Goal: Find specific page/section: Find specific page/section

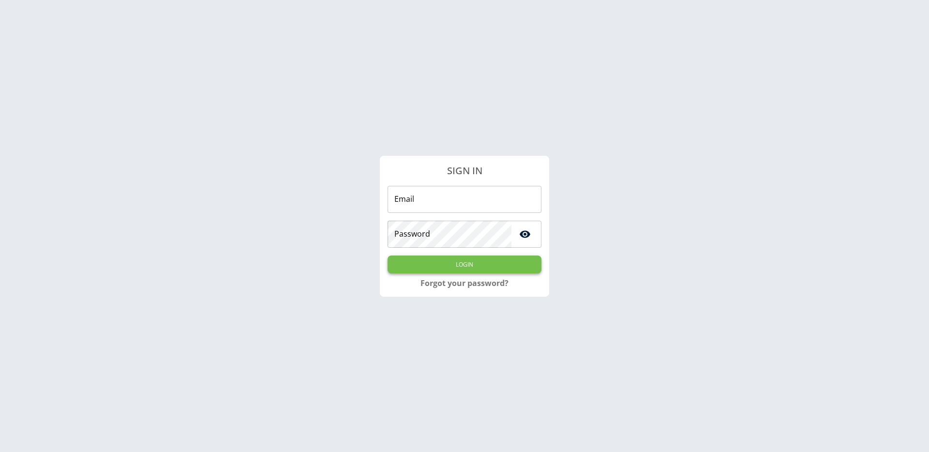
type input "**********"
click at [452, 267] on button "Login" at bounding box center [464, 264] width 154 height 18
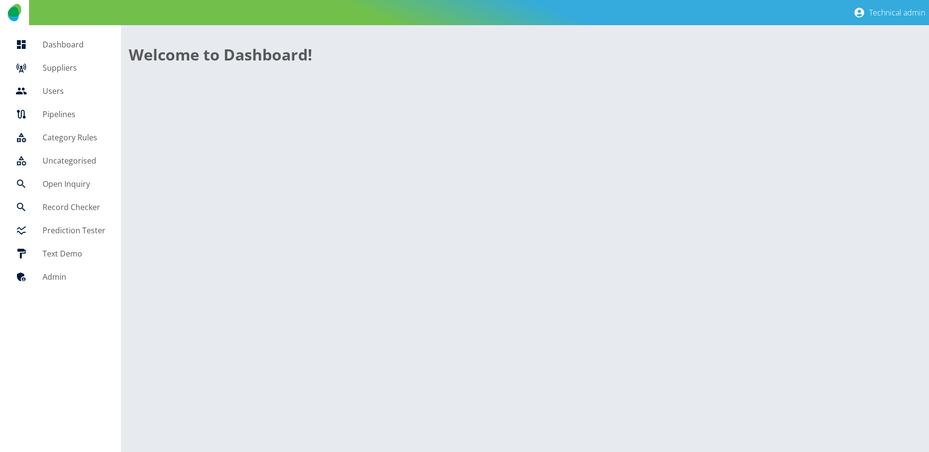
click at [54, 67] on h5 "Suppliers" at bounding box center [74, 68] width 63 height 12
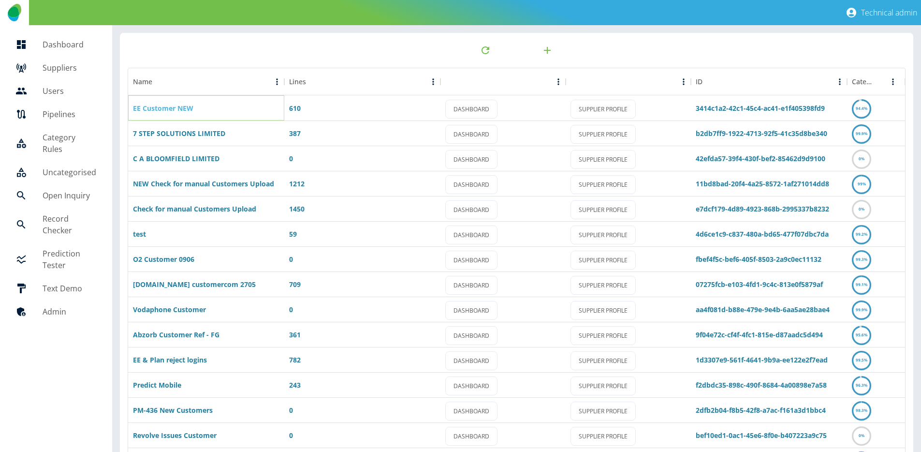
click at [181, 110] on link "EE Customer NEW" at bounding box center [163, 108] width 60 height 9
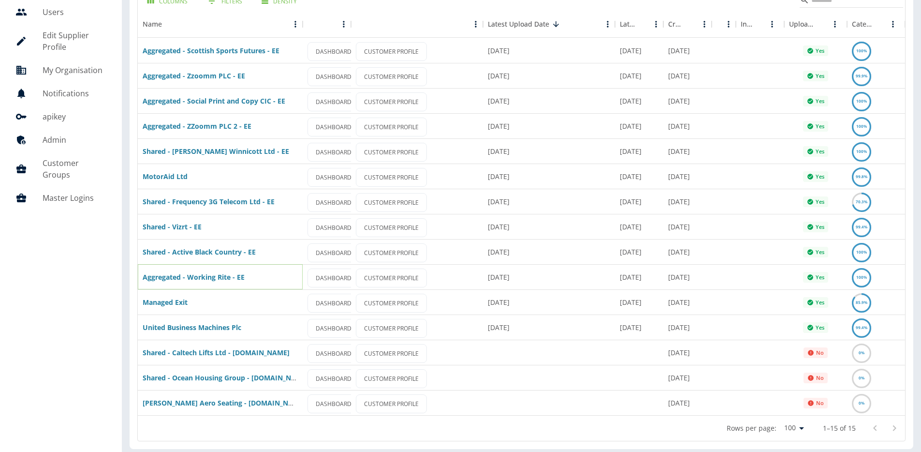
scroll to position [84, 0]
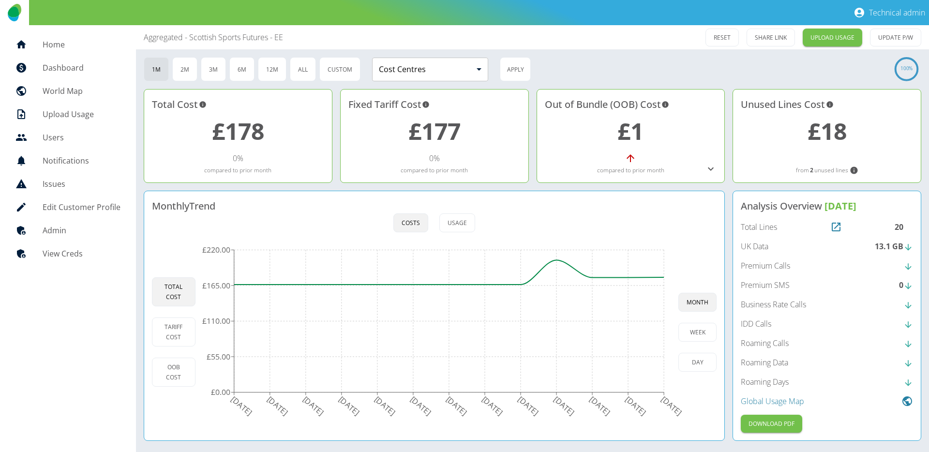
click at [898, 223] on div "20" at bounding box center [903, 227] width 18 height 12
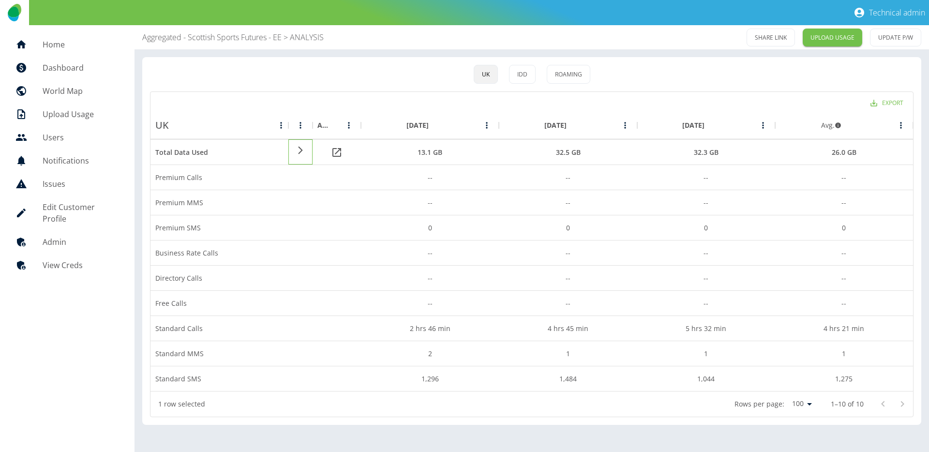
click at [300, 151] on icon at bounding box center [301, 150] width 12 height 9
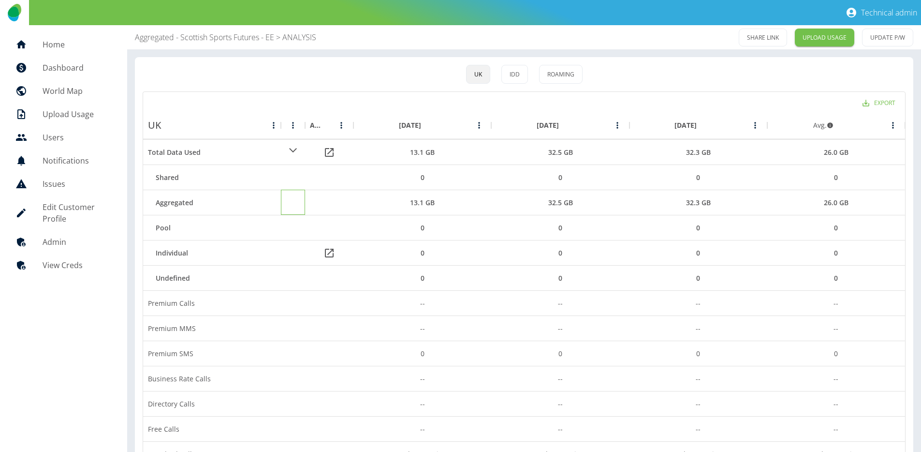
click at [296, 206] on div at bounding box center [293, 202] width 24 height 25
copy div "Aggregated"
drag, startPoint x: 199, startPoint y: 205, endPoint x: 154, endPoint y: 203, distance: 45.0
click at [153, 203] on div "Aggregated" at bounding box center [212, 202] width 138 height 25
click at [222, 90] on div "UK IDD Roaming Export UK Analysis [DATE] [DATE] [DATE] Avg. Total Data Used 13.…" at bounding box center [524, 303] width 779 height 493
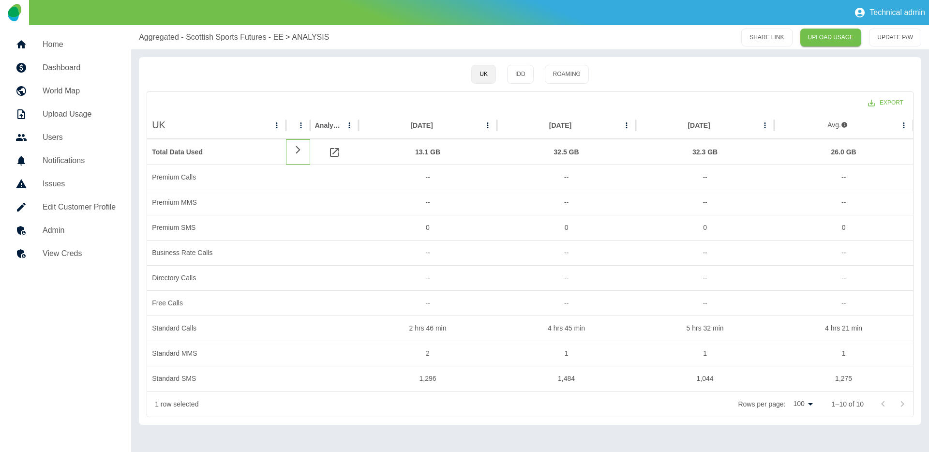
click at [299, 149] on icon at bounding box center [298, 150] width 4 height 8
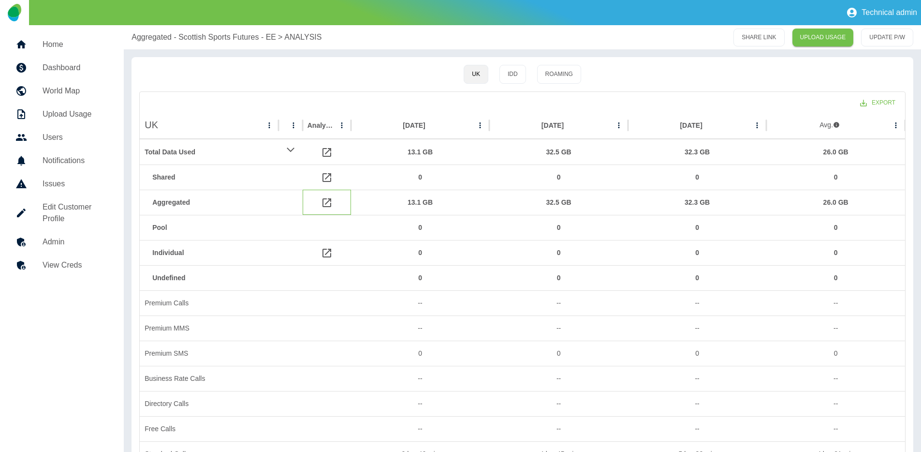
click at [327, 206] on icon at bounding box center [327, 202] width 9 height 9
